Goal: Find specific page/section: Find specific page/section

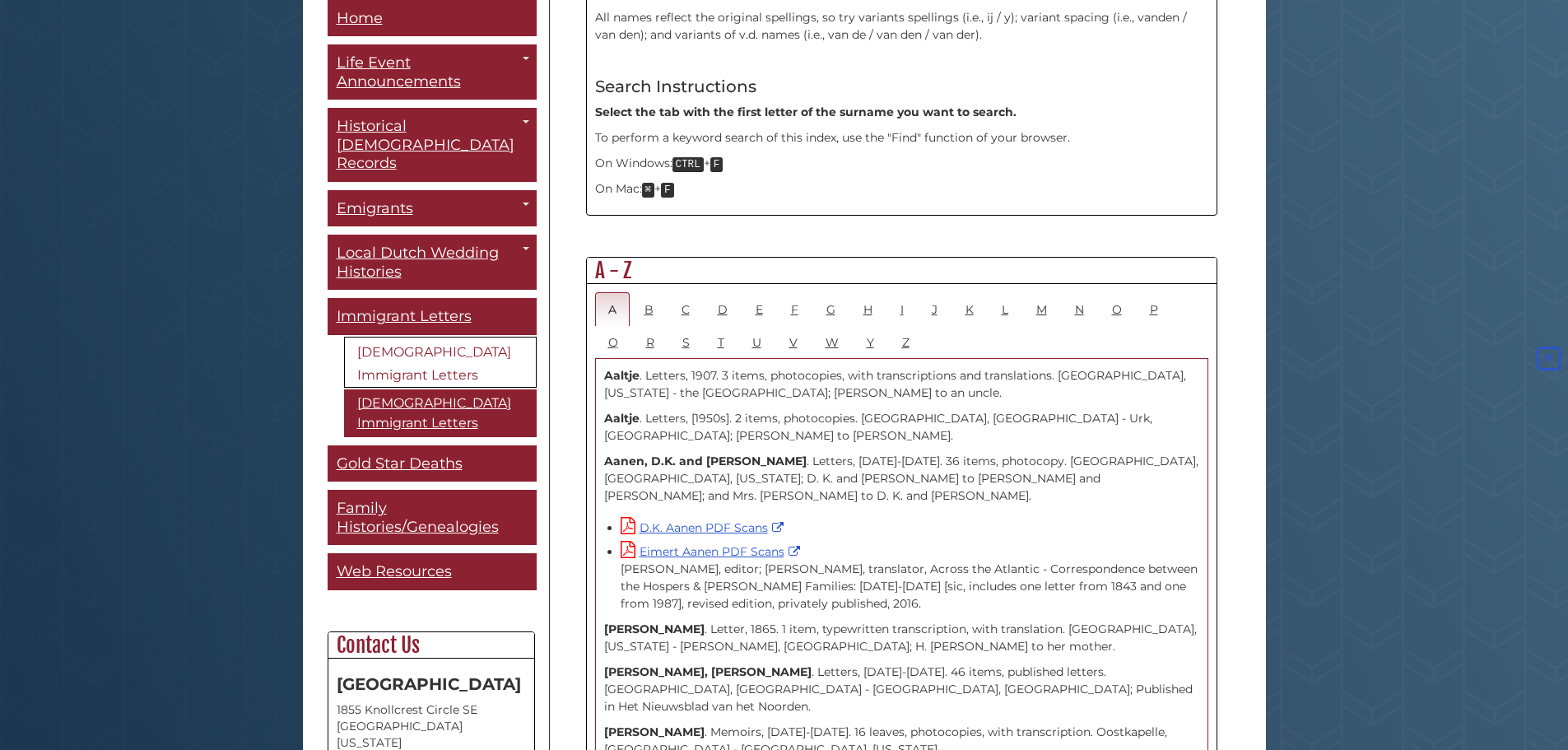
scroll to position [526, 0]
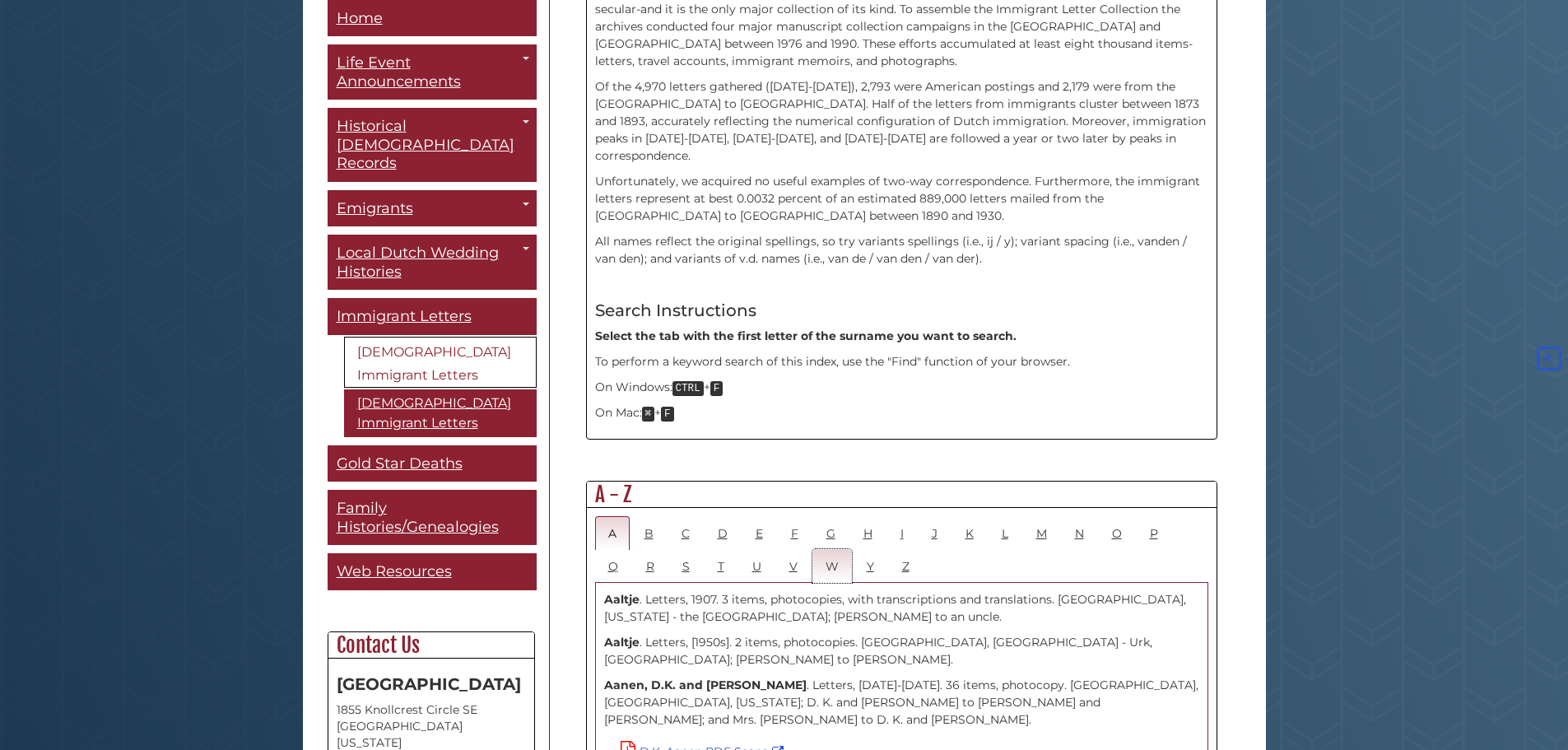
click at [837, 549] on link "W" at bounding box center [833, 566] width 40 height 34
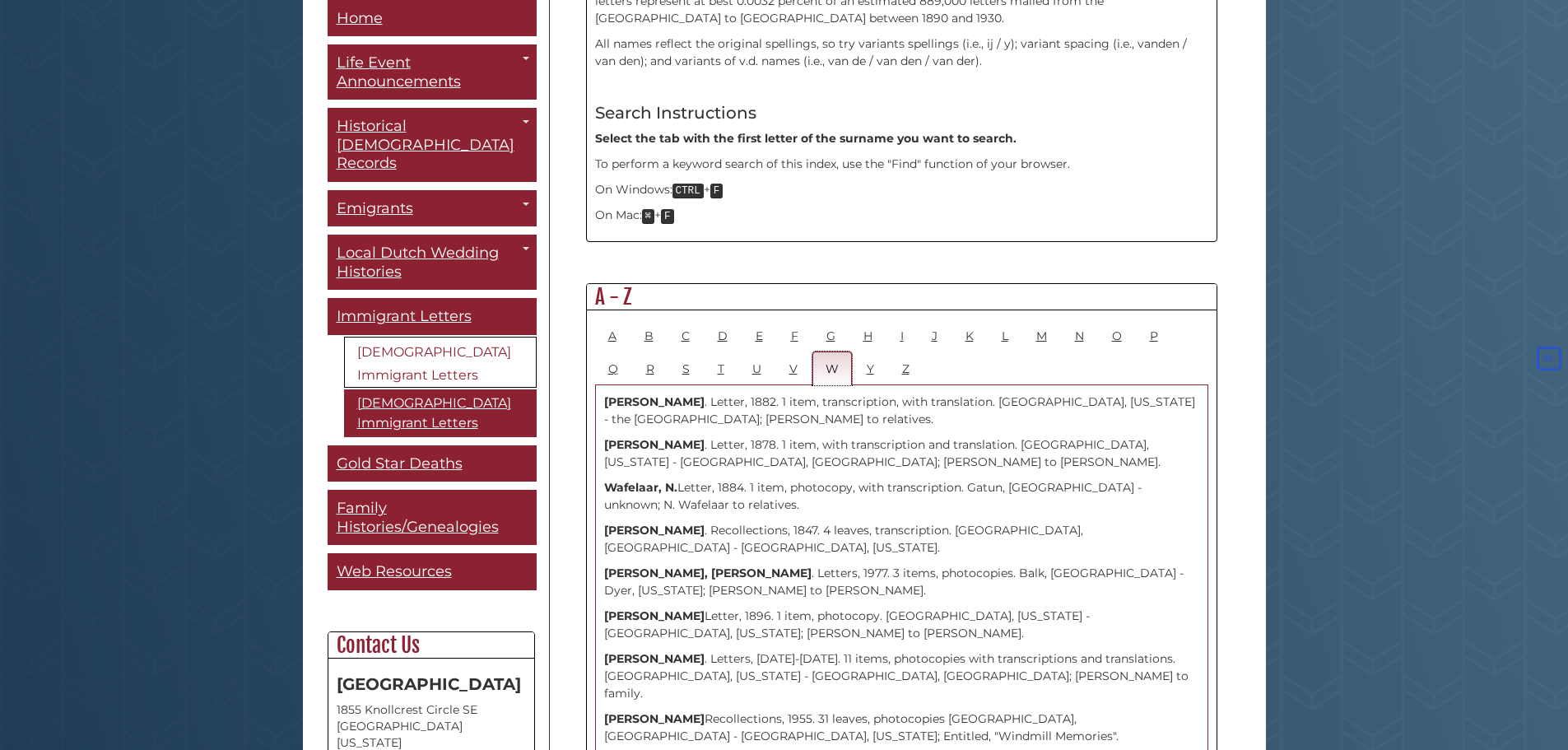
scroll to position [559, 0]
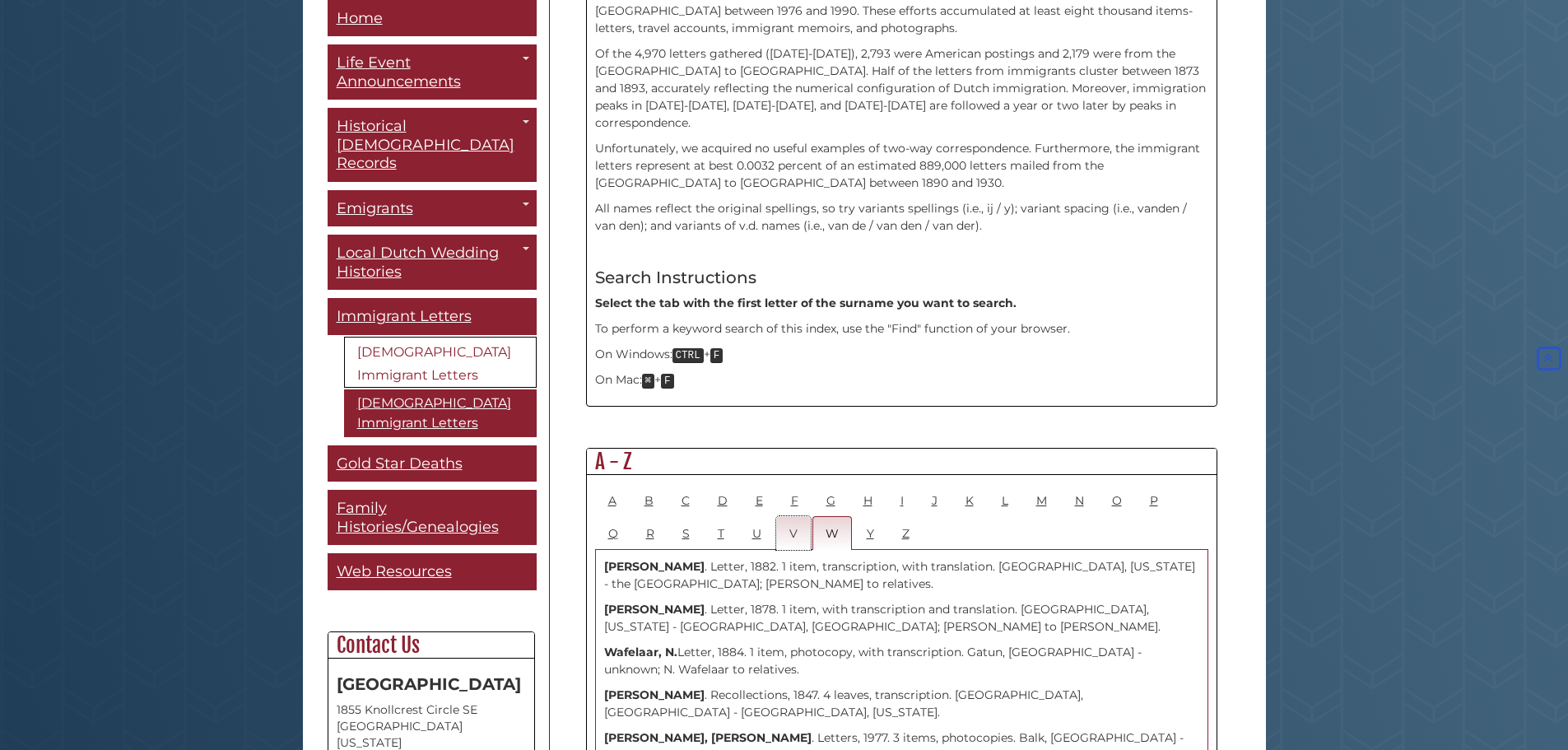
click at [789, 516] on link "V" at bounding box center [794, 533] width 35 height 34
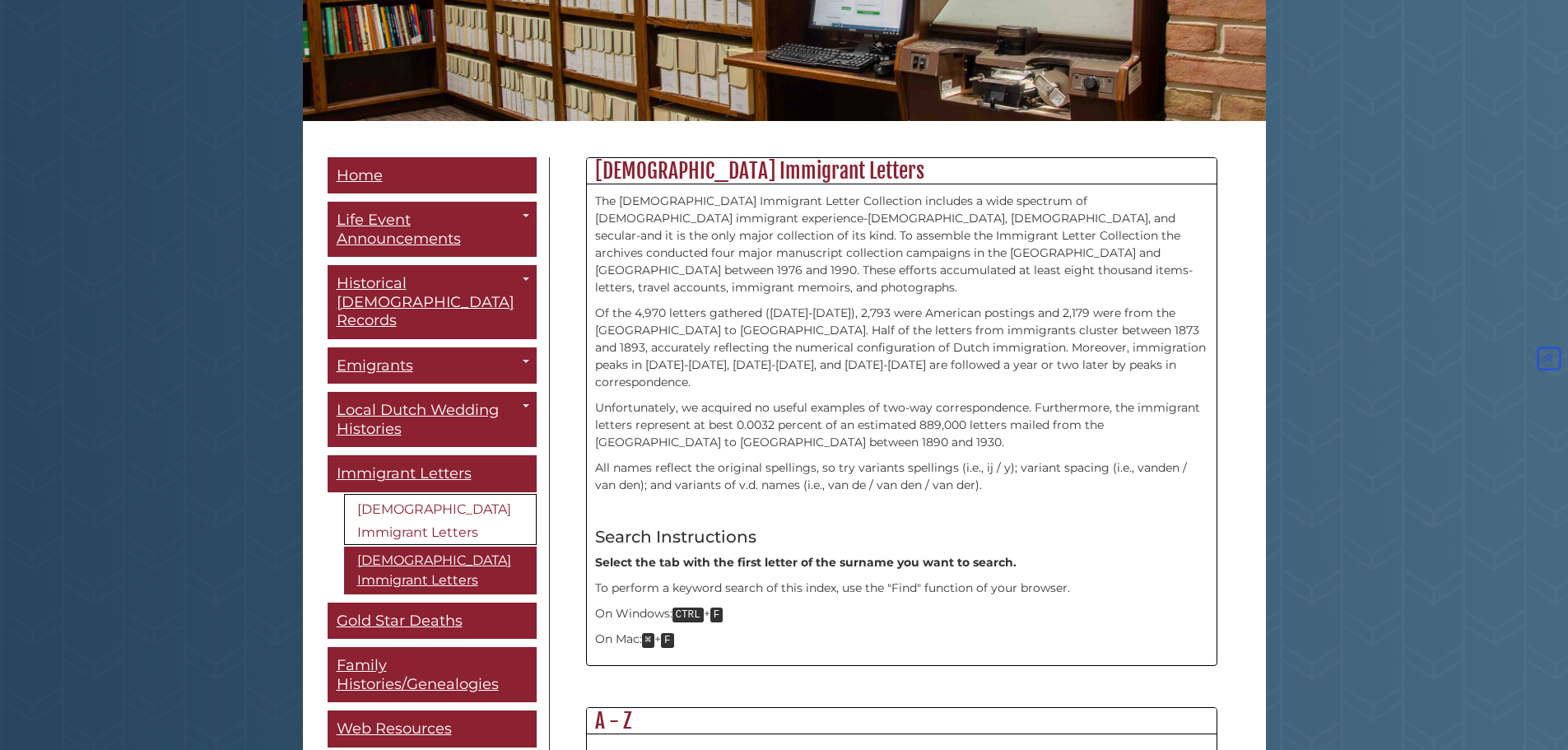
scroll to position [0, 0]
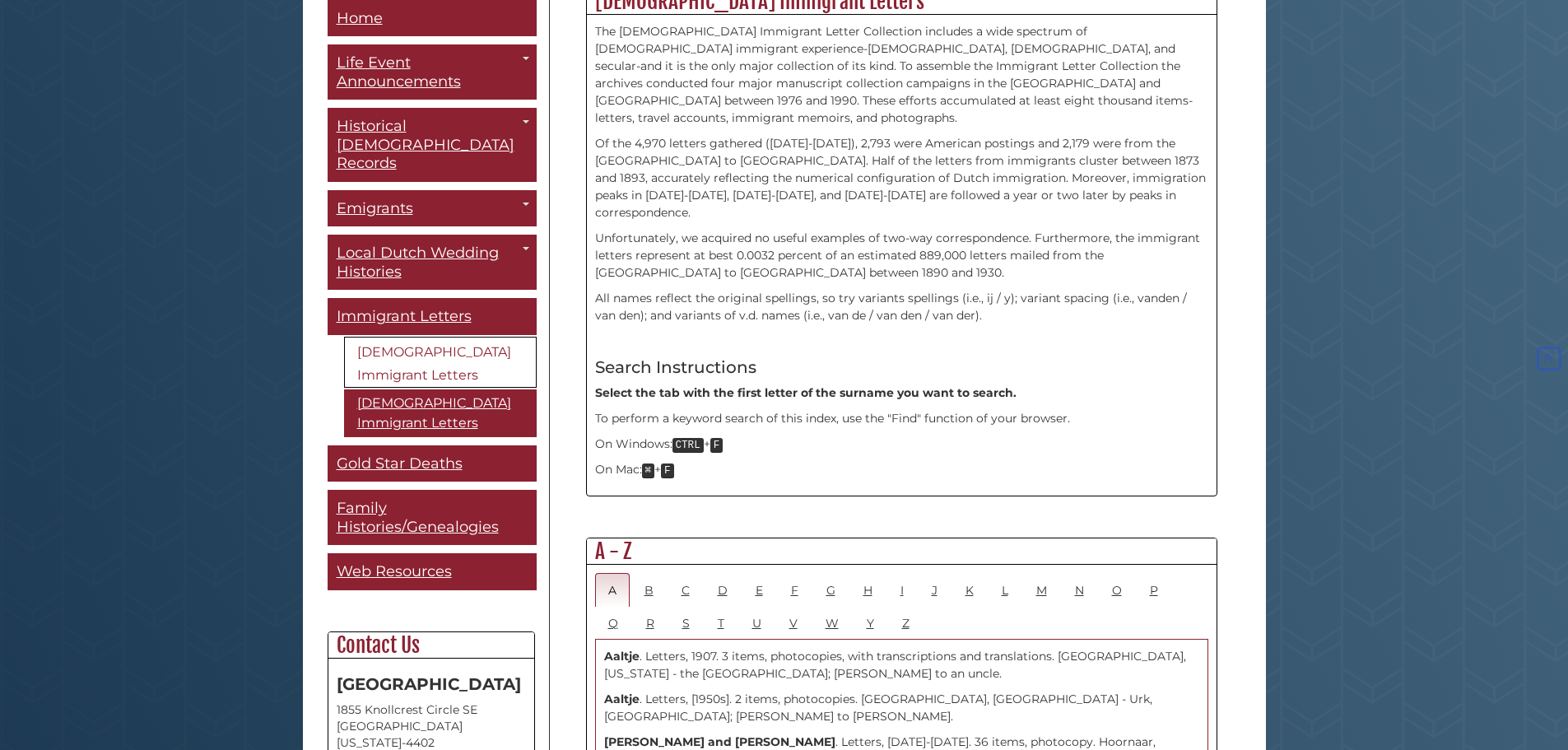
scroll to position [494, 0]
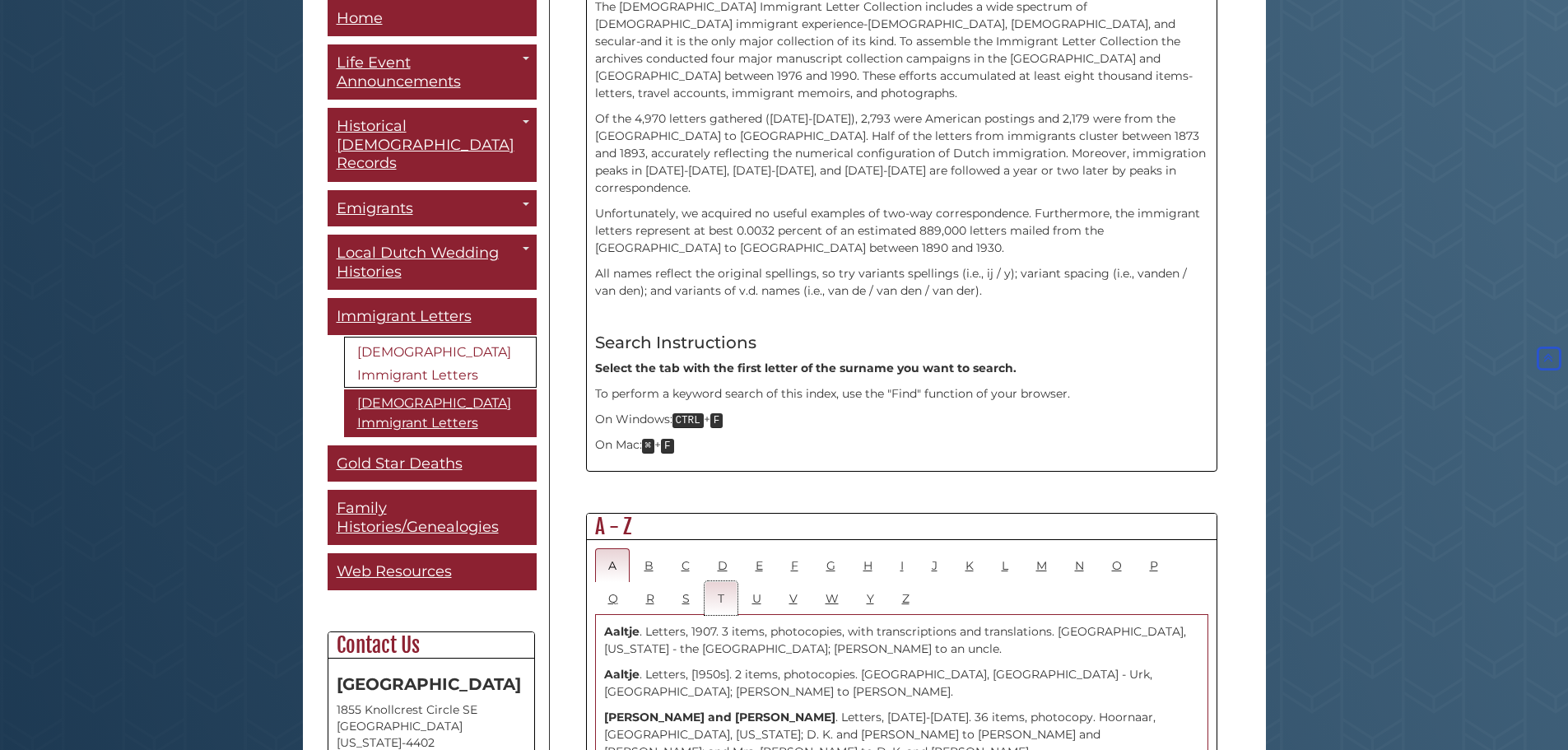
click at [720, 582] on link "T" at bounding box center [721, 598] width 33 height 34
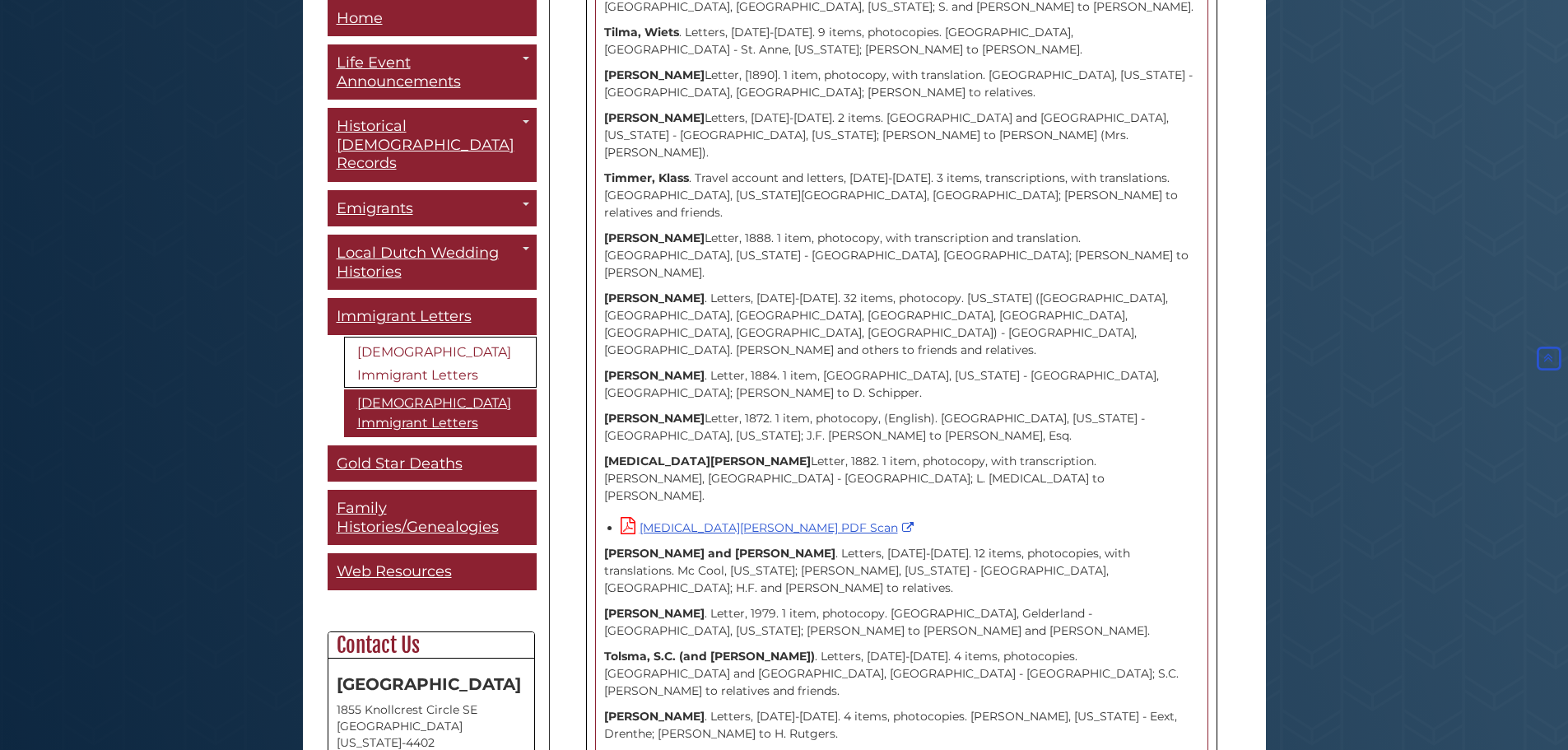
scroll to position [3342, 0]
